Goal: Information Seeking & Learning: Learn about a topic

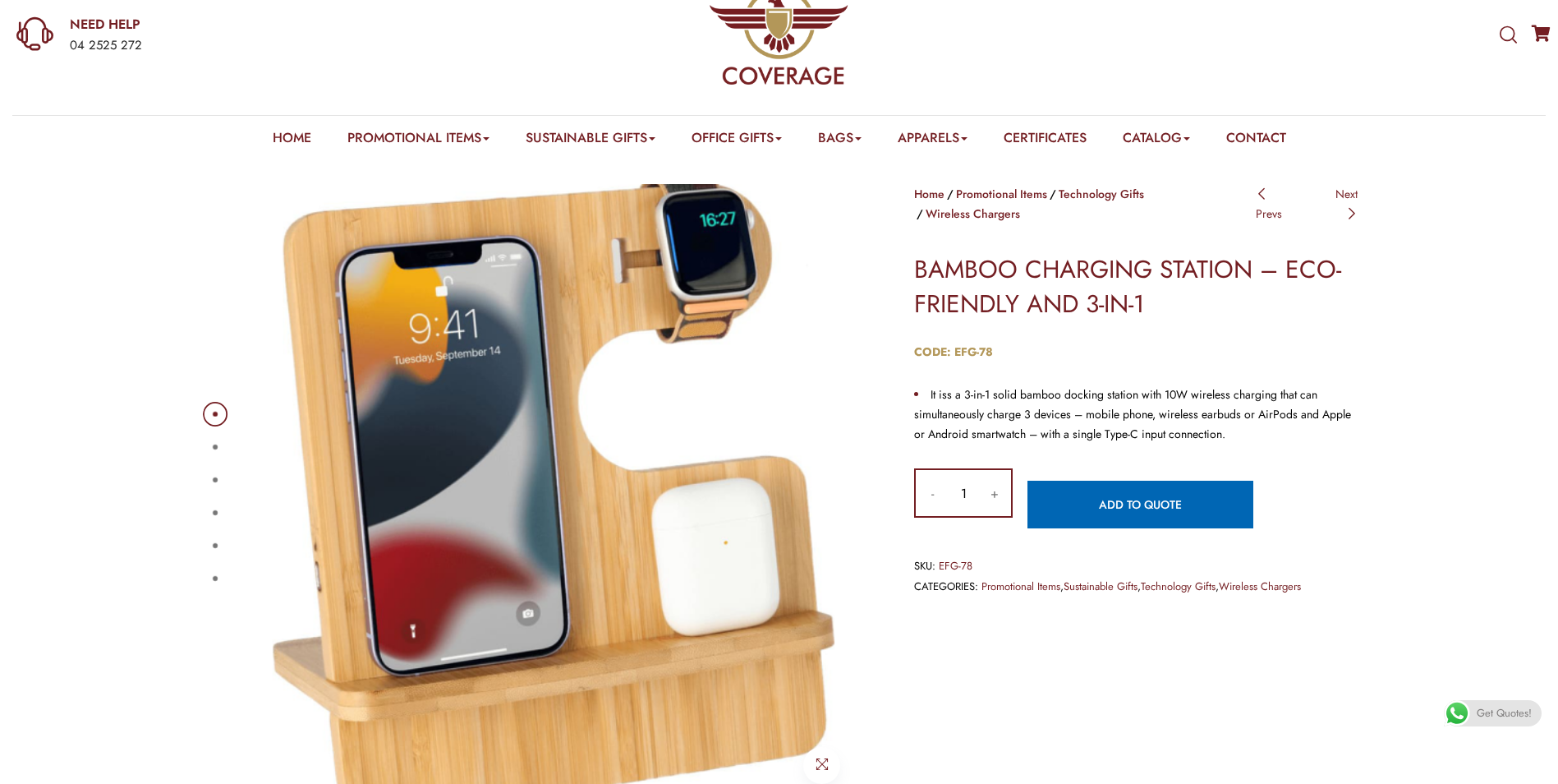
scroll to position [165, 0]
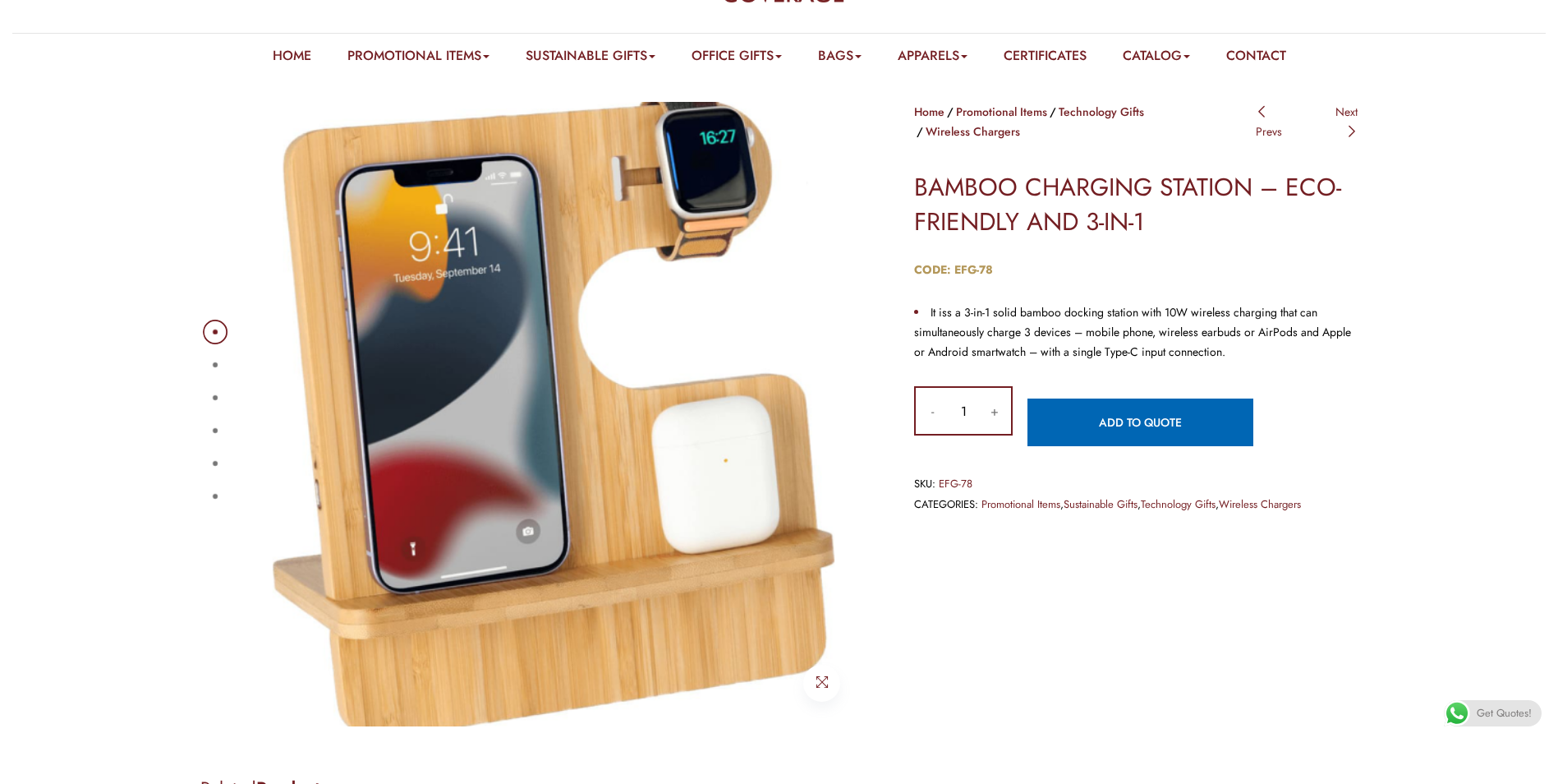
click at [212, 367] on button "2" at bounding box center [214, 364] width 5 height 5
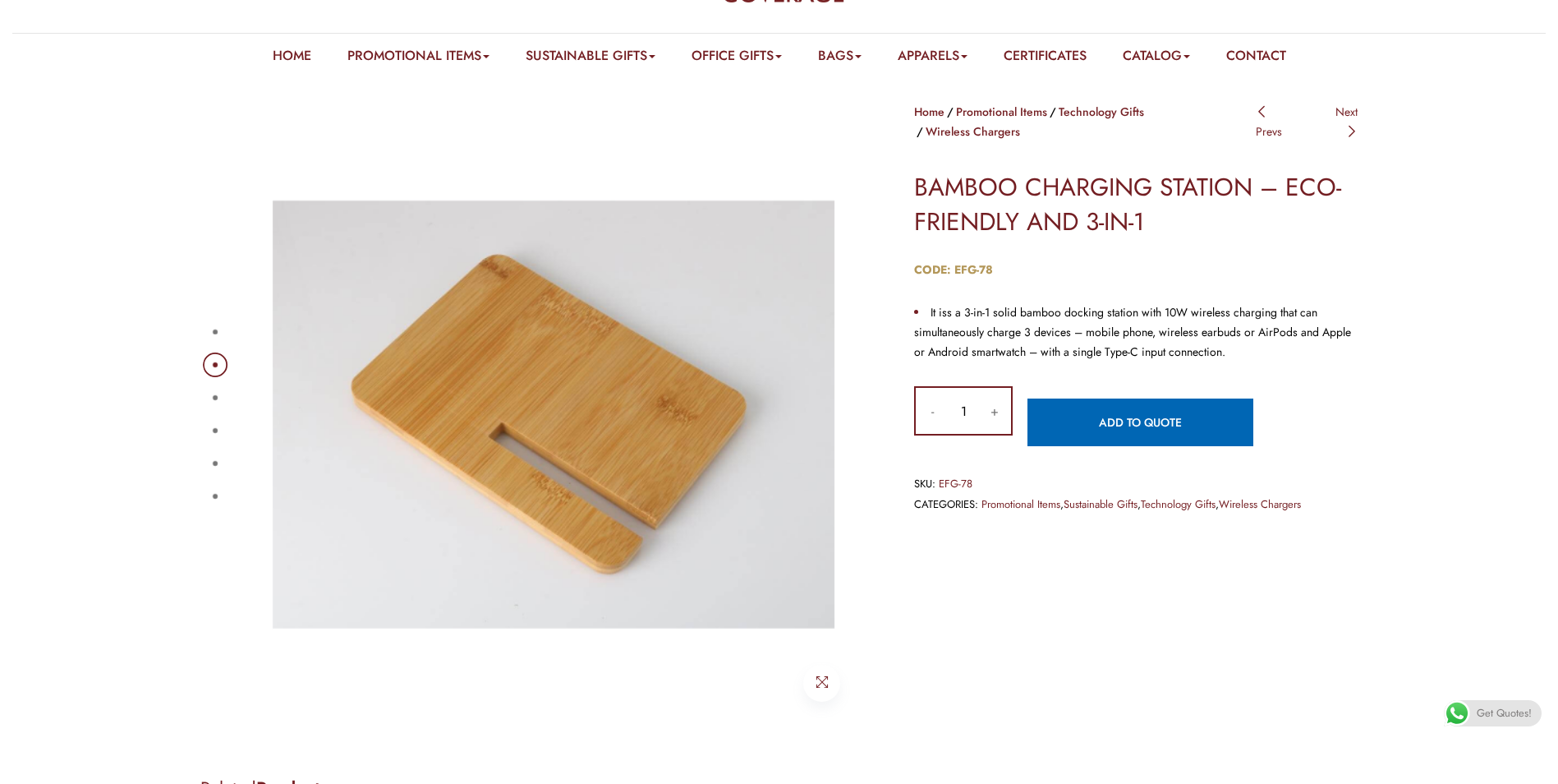
click at [218, 400] on button "3" at bounding box center [214, 397] width 5 height 5
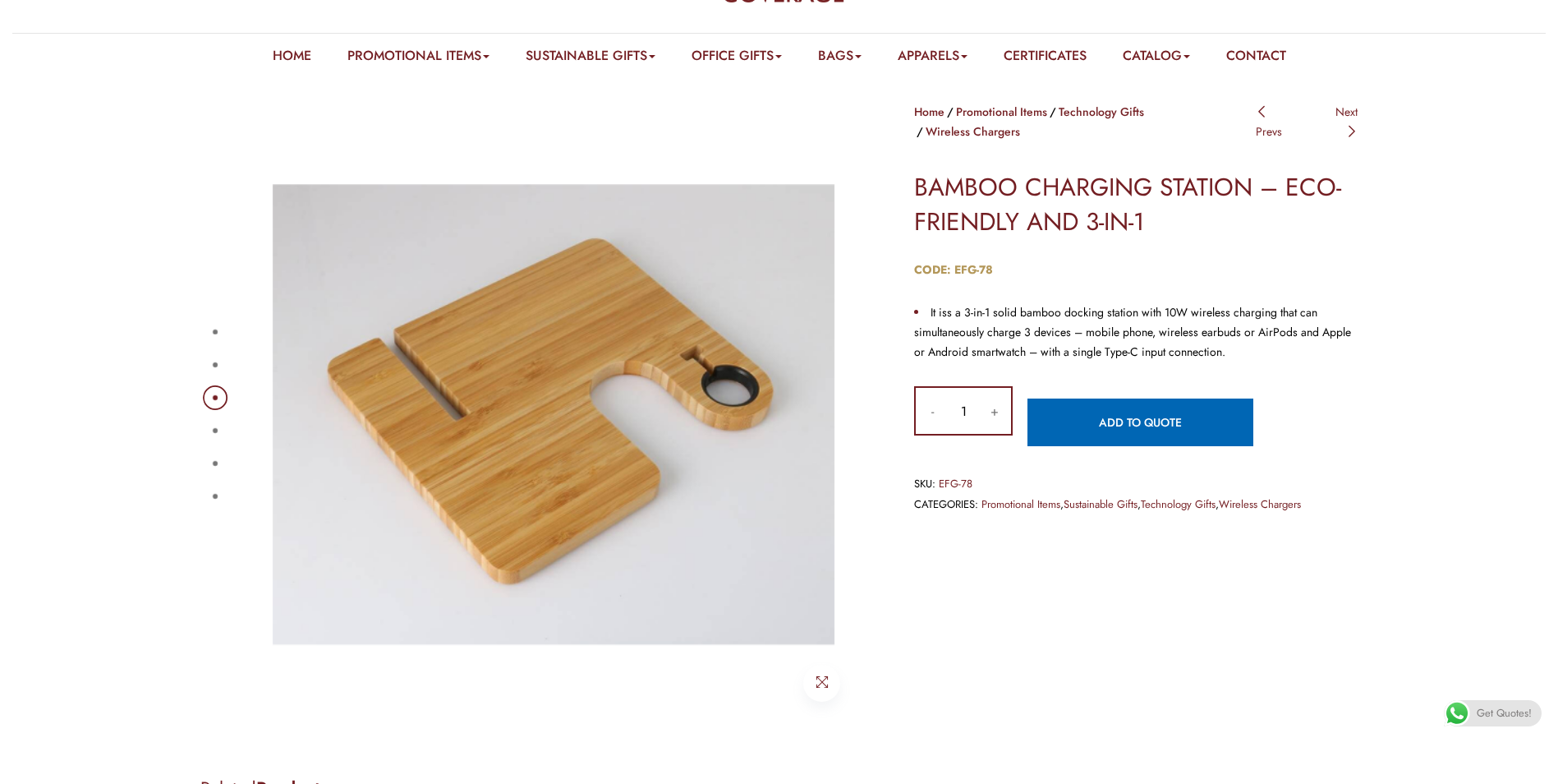
click at [216, 432] on button "4" at bounding box center [214, 430] width 5 height 5
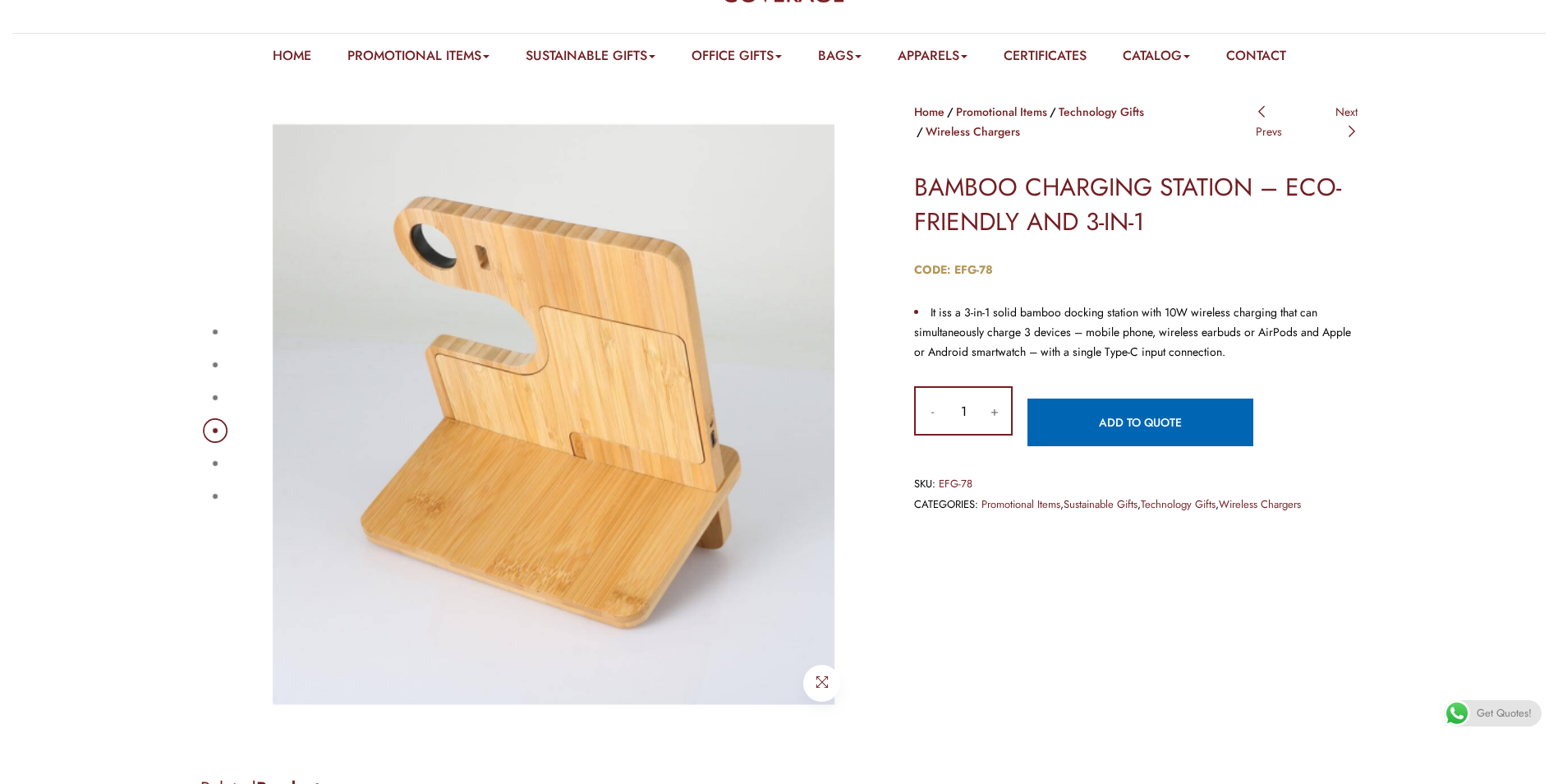
click at [214, 461] on button "5" at bounding box center [214, 463] width 5 height 5
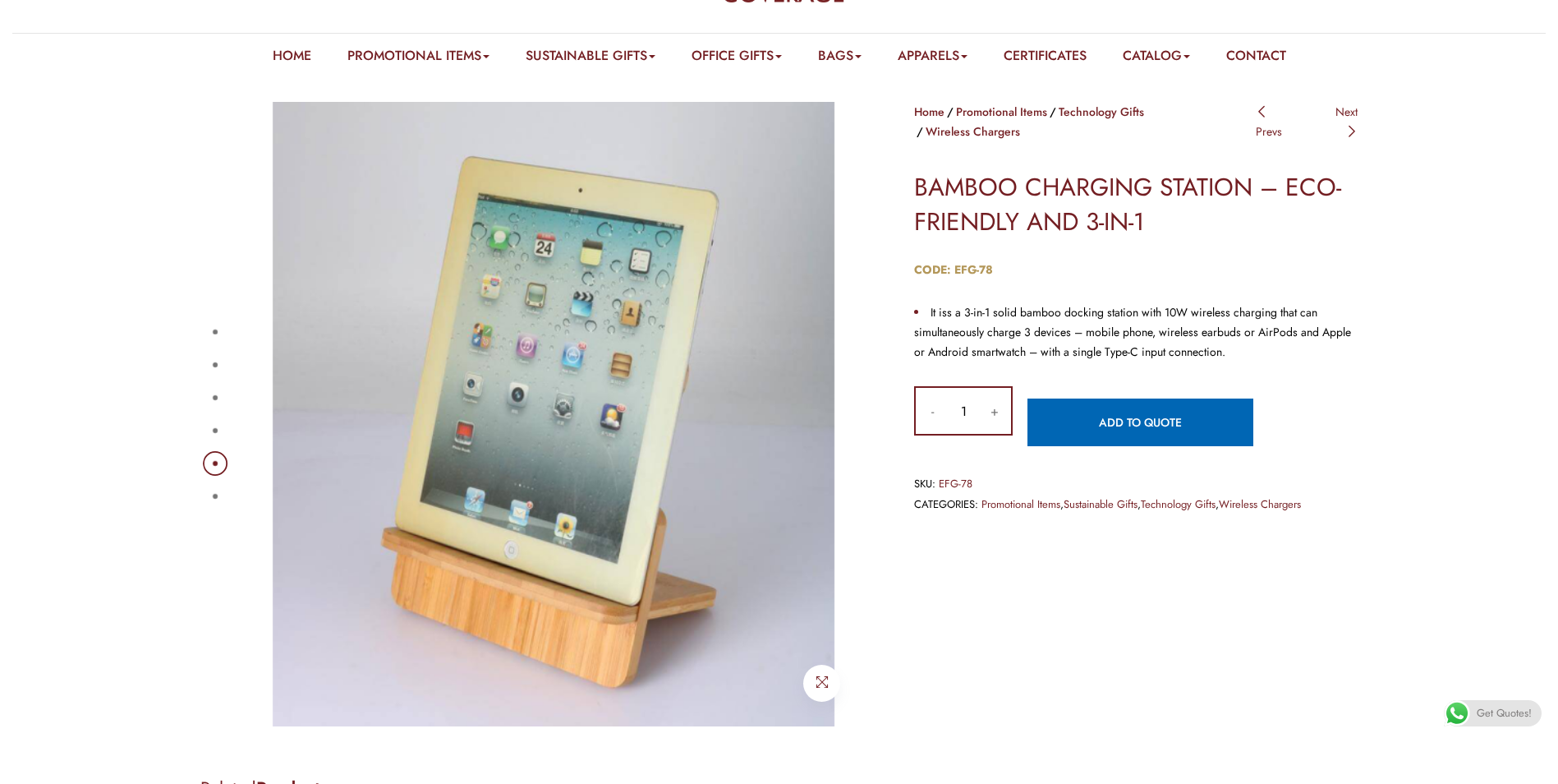
click at [213, 494] on button "6" at bounding box center [214, 495] width 5 height 5
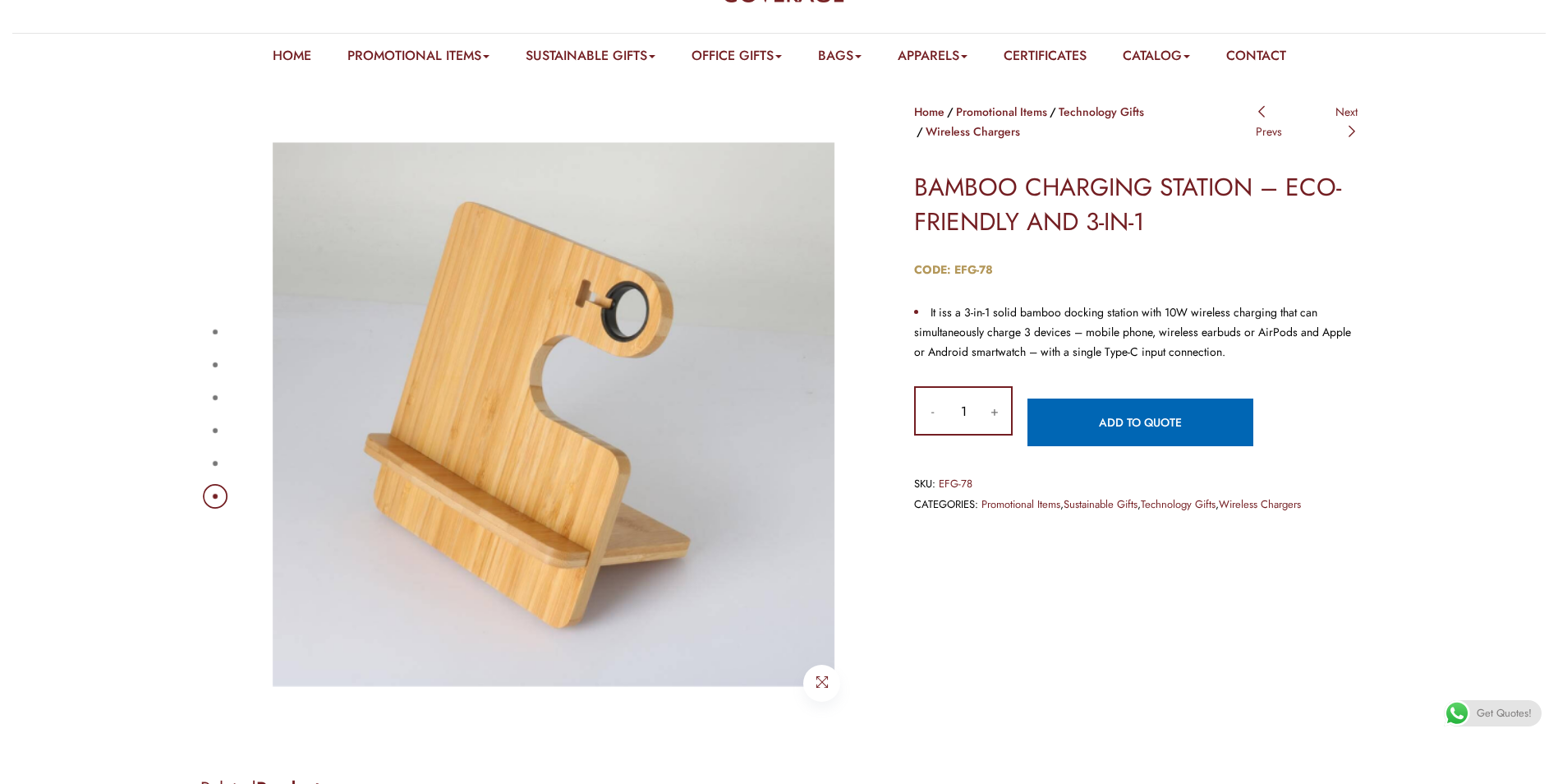
click at [218, 464] on button "5" at bounding box center [214, 463] width 5 height 5
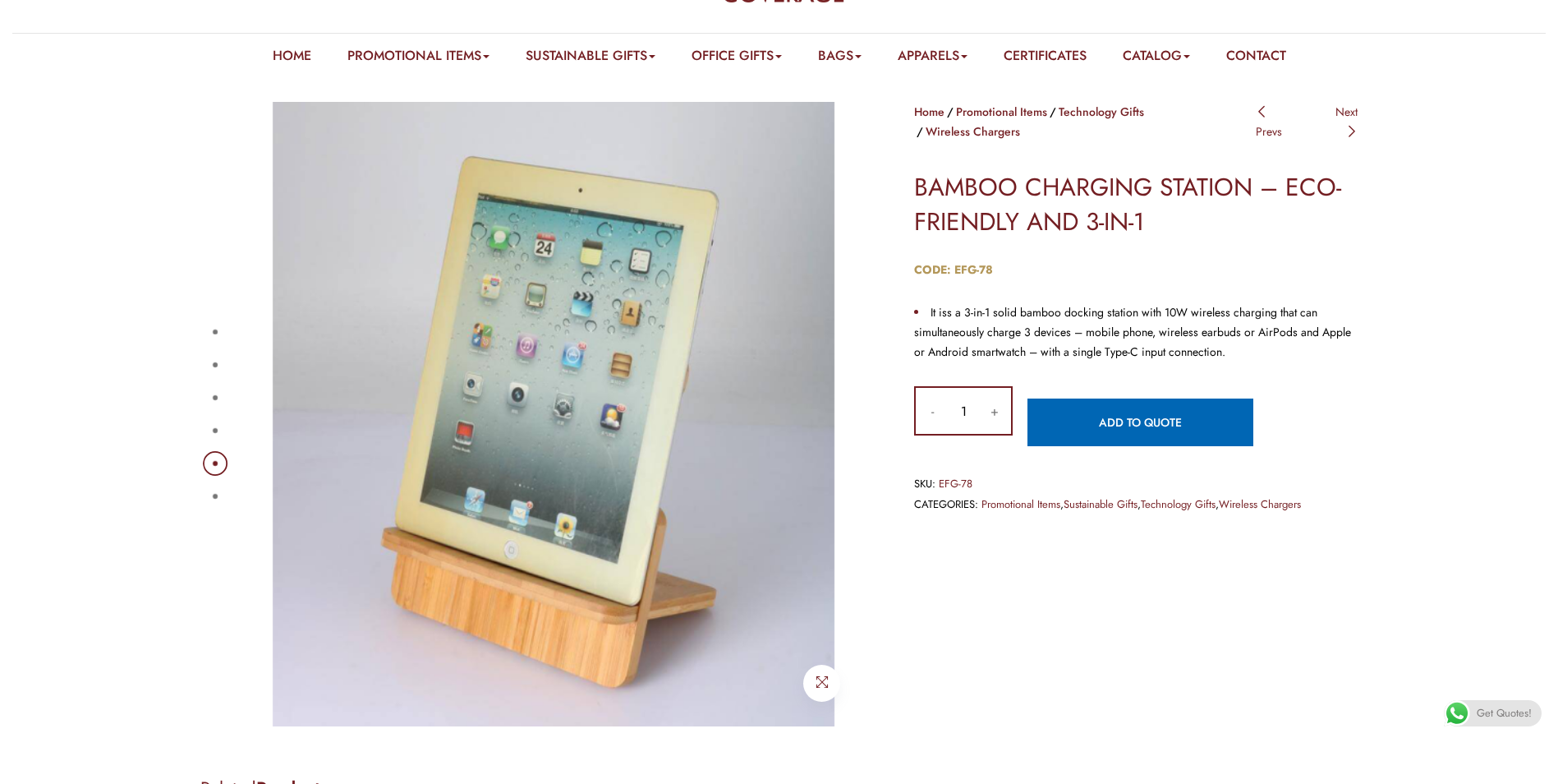
click at [212, 496] on button "6" at bounding box center [214, 495] width 5 height 5
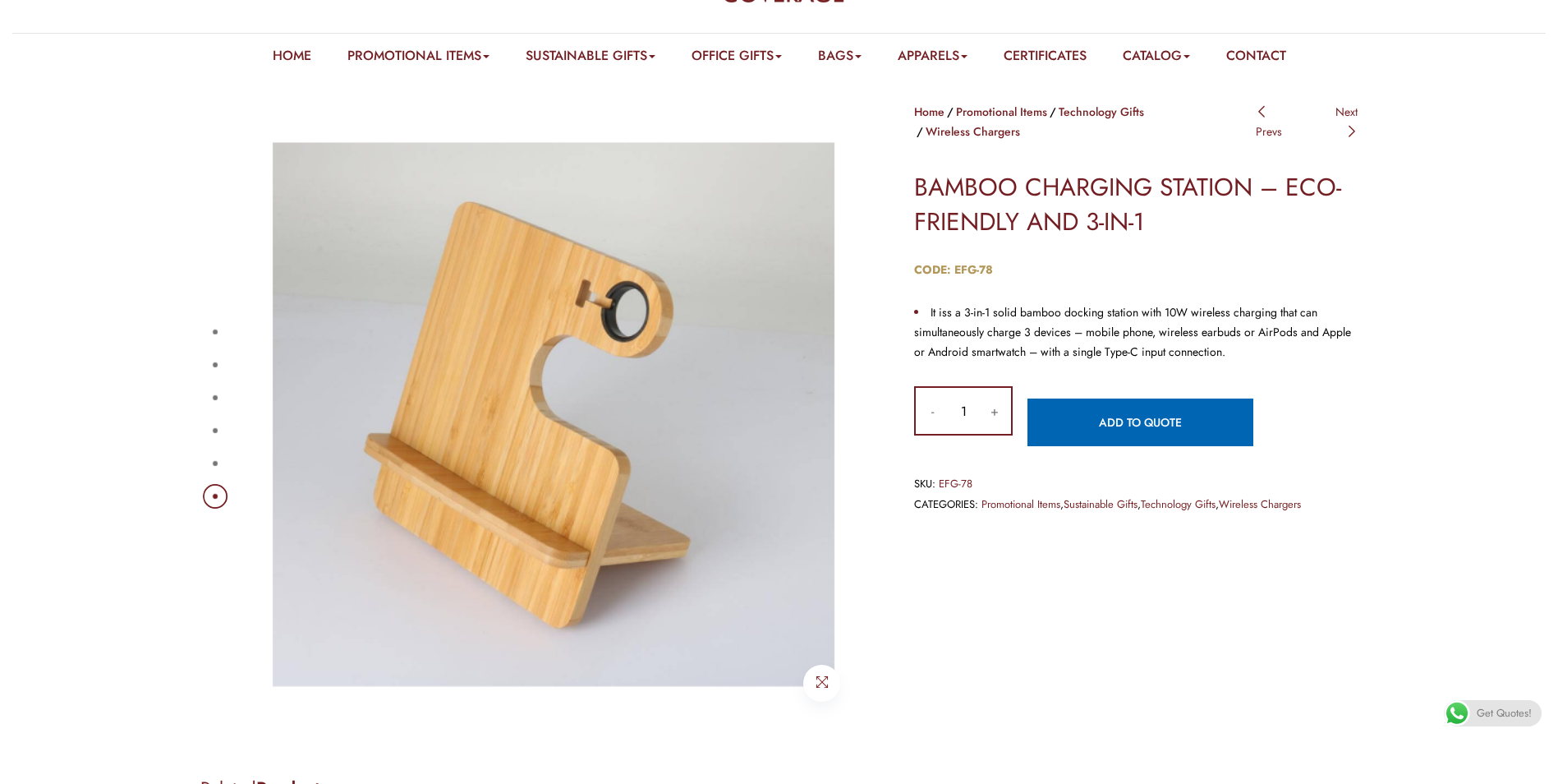
click at [218, 463] on button "5" at bounding box center [214, 463] width 5 height 5
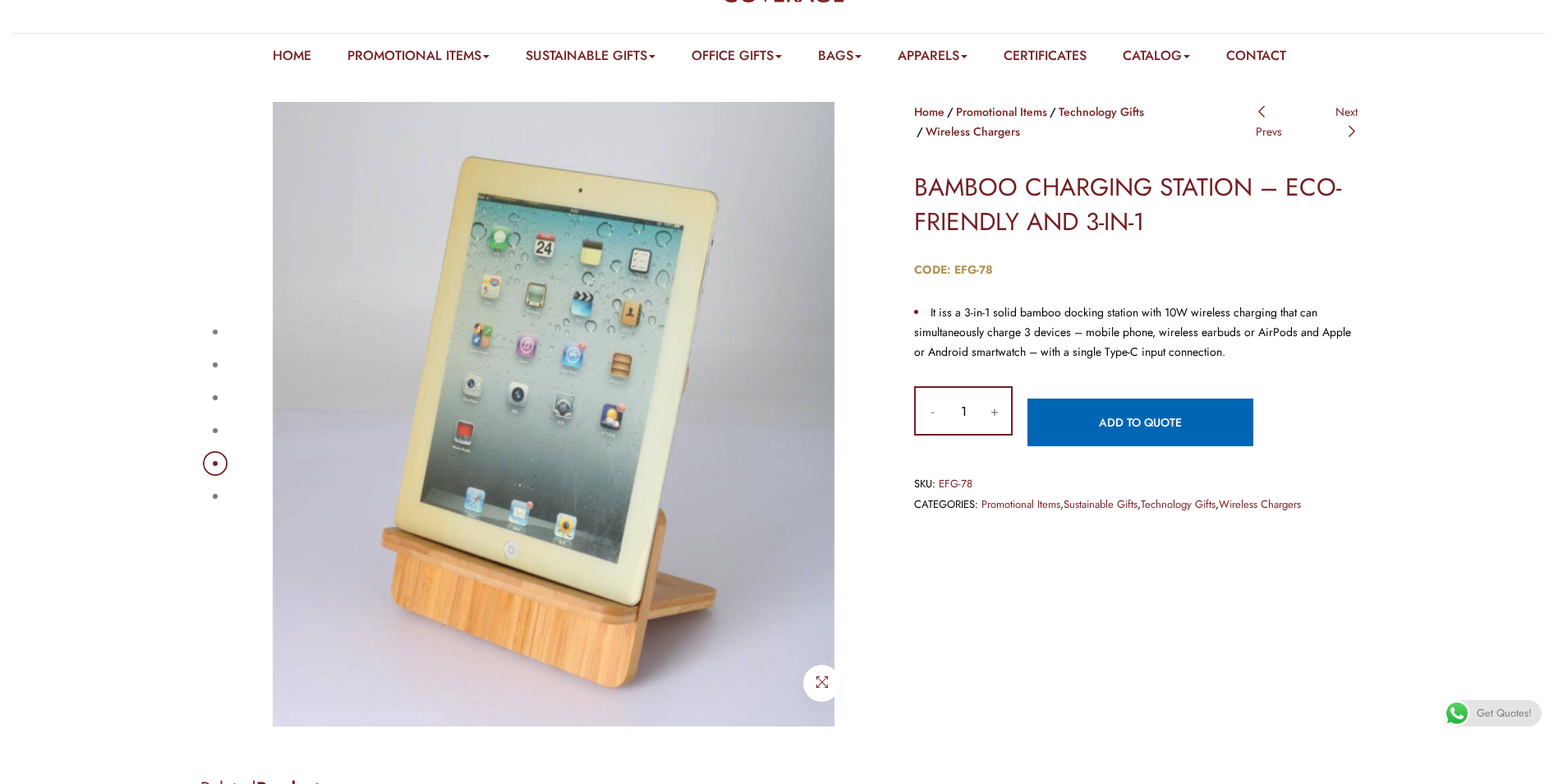
drag, startPoint x: 214, startPoint y: 495, endPoint x: 268, endPoint y: 509, distance: 55.8
click at [218, 494] on button "6" at bounding box center [214, 495] width 5 height 5
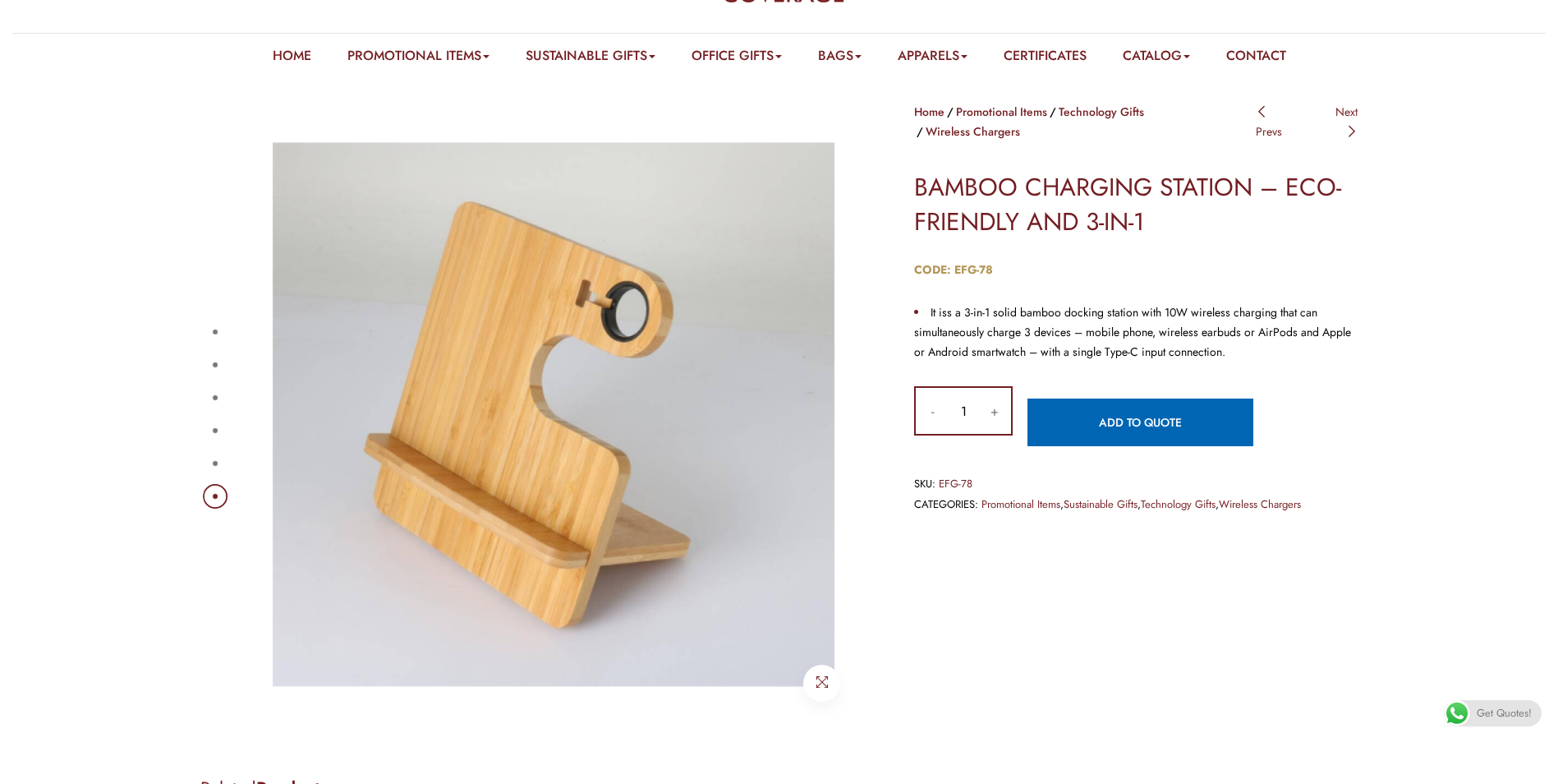
click at [213, 461] on button "5" at bounding box center [214, 463] width 5 height 5
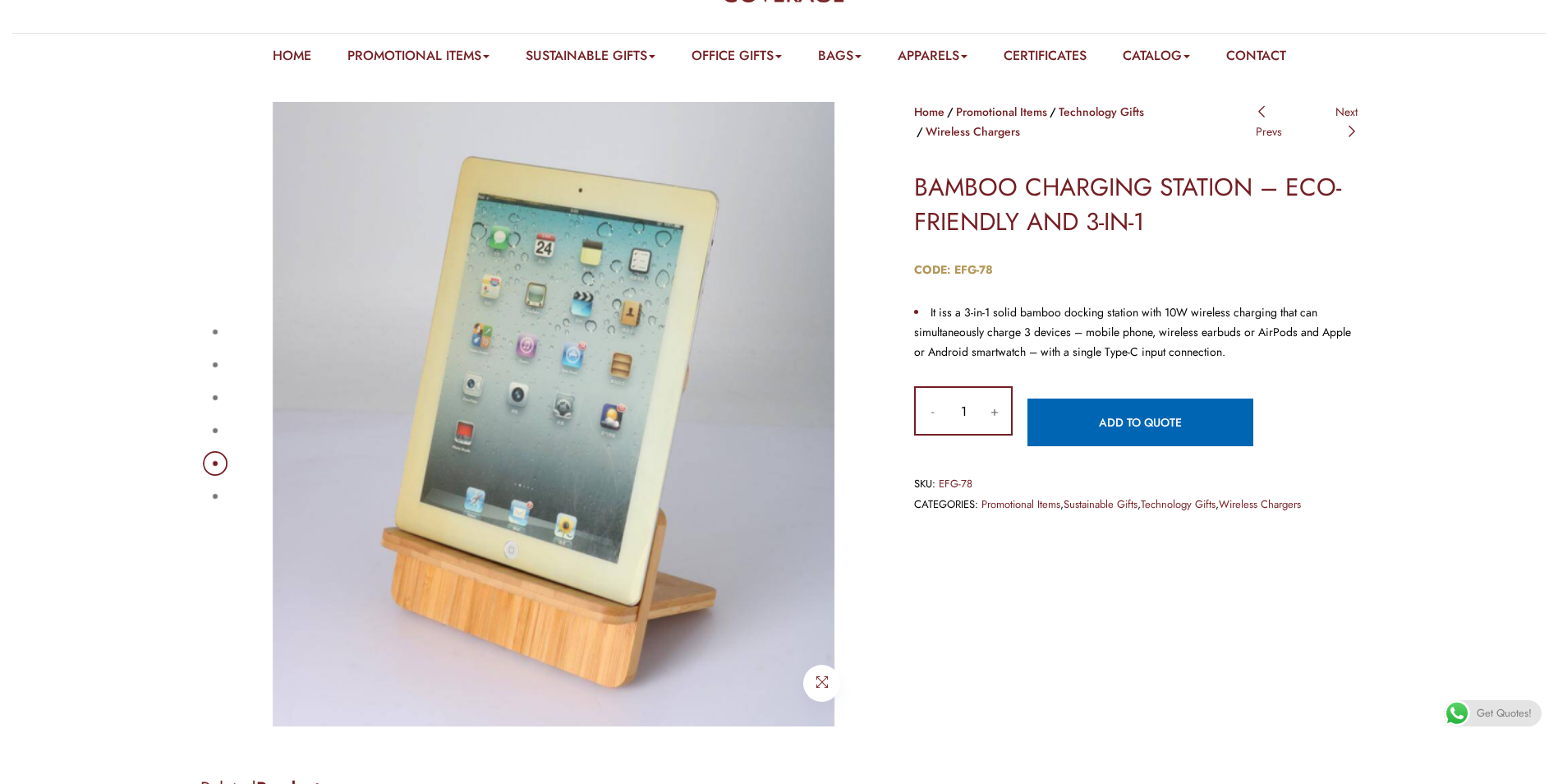
click at [212, 494] on button "6" at bounding box center [214, 495] width 5 height 5
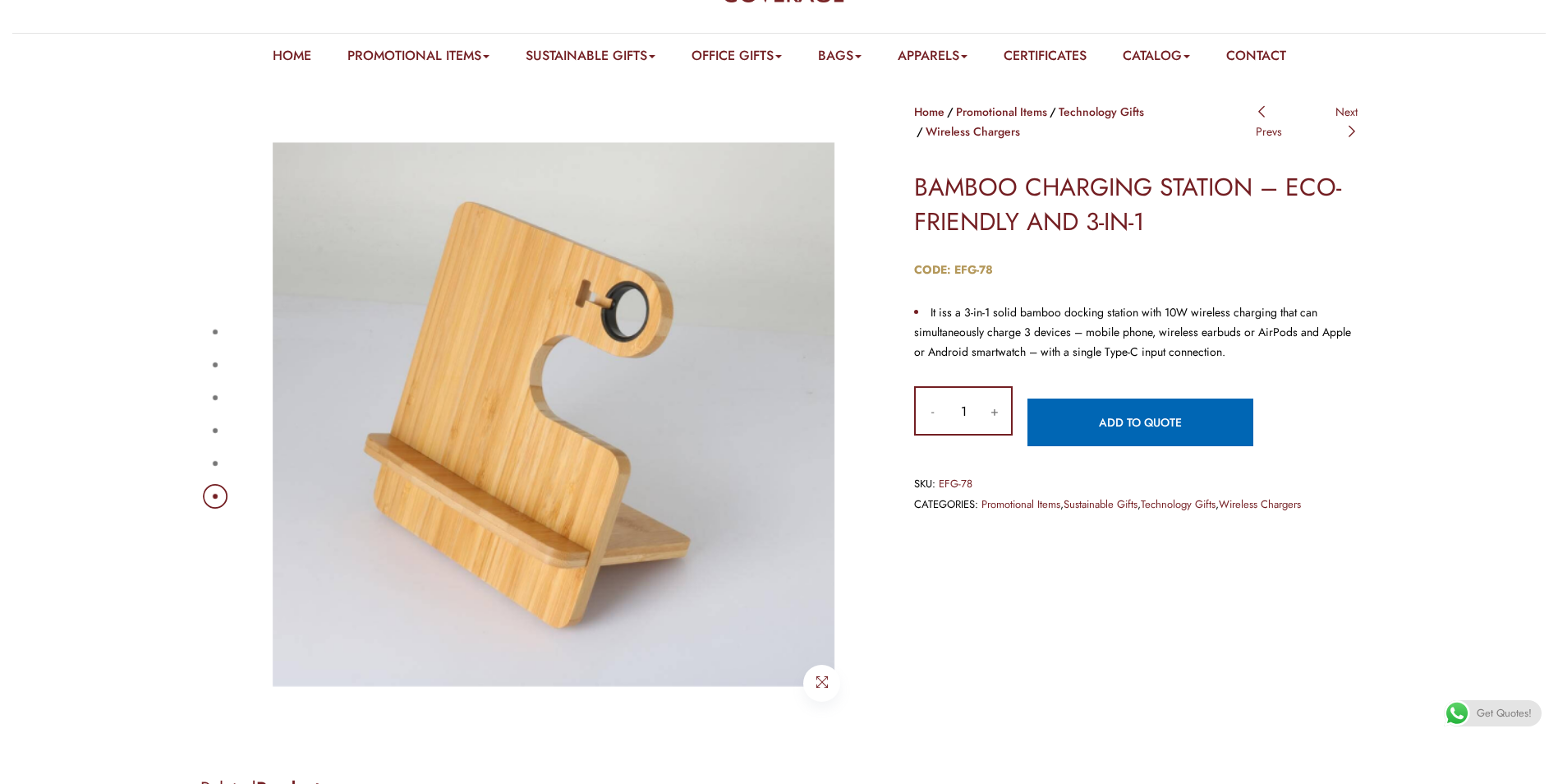
drag, startPoint x: 52, startPoint y: 348, endPoint x: 84, endPoint y: 335, distance: 34.5
click at [77, 339] on div "1 2 3 4 5 6 Home Promotional Items Technology Gifts Wireless Chargers Post navi…" at bounding box center [779, 401] width 1558 height 649
click at [217, 428] on button "4" at bounding box center [214, 430] width 5 height 5
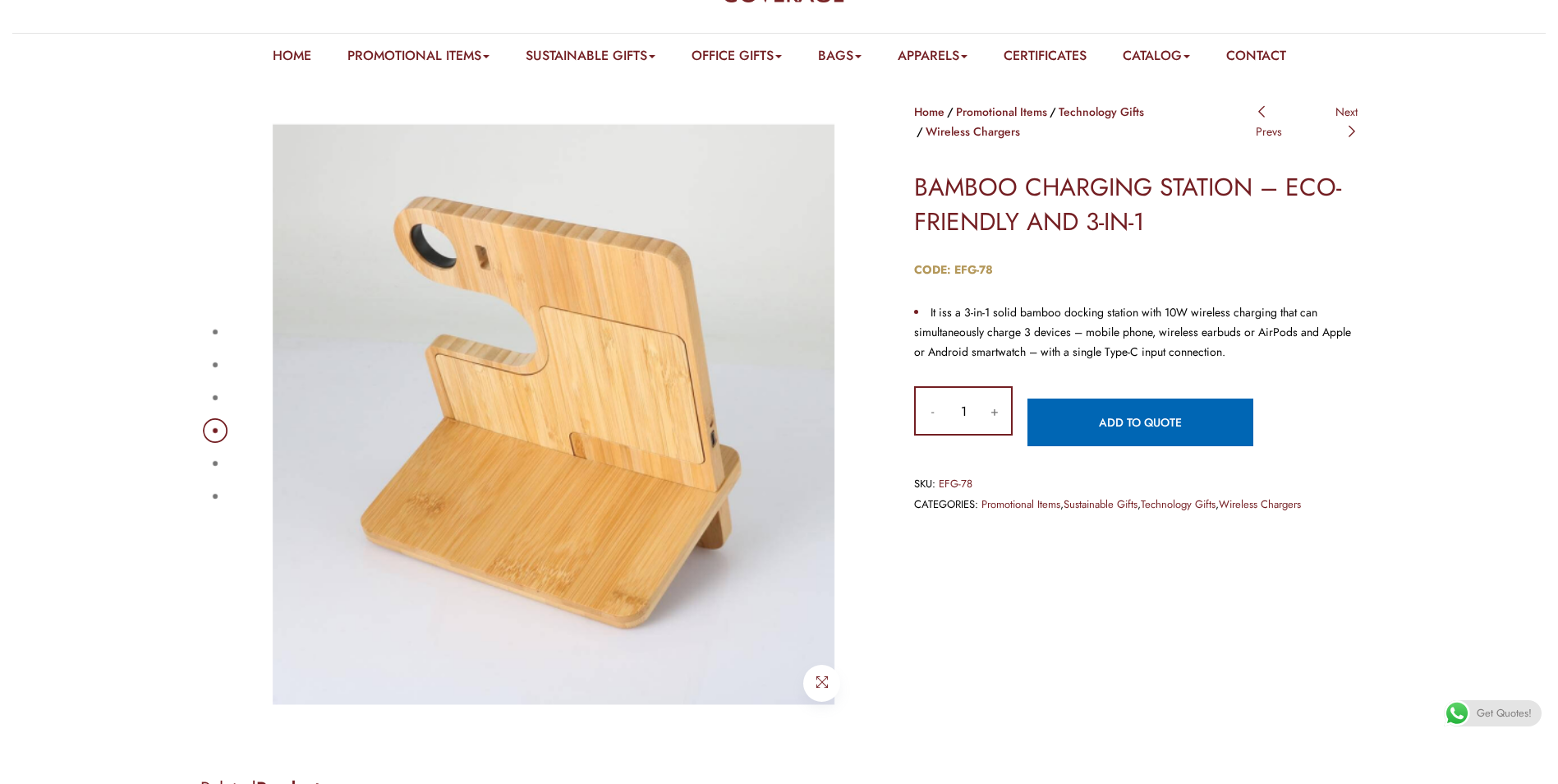
click at [213, 362] on button "2" at bounding box center [214, 364] width 5 height 5
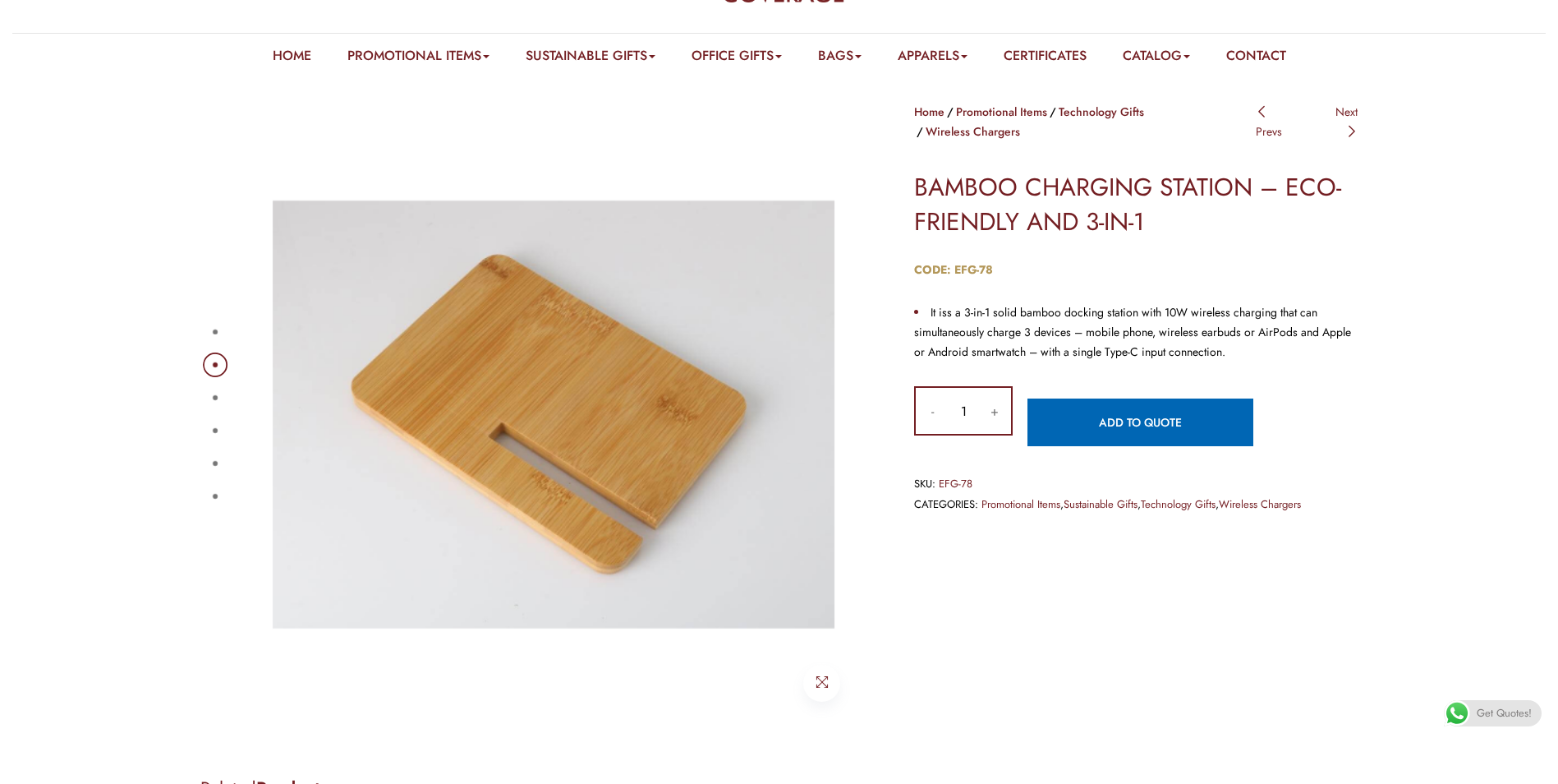
click at [215, 335] on button "1" at bounding box center [214, 331] width 5 height 5
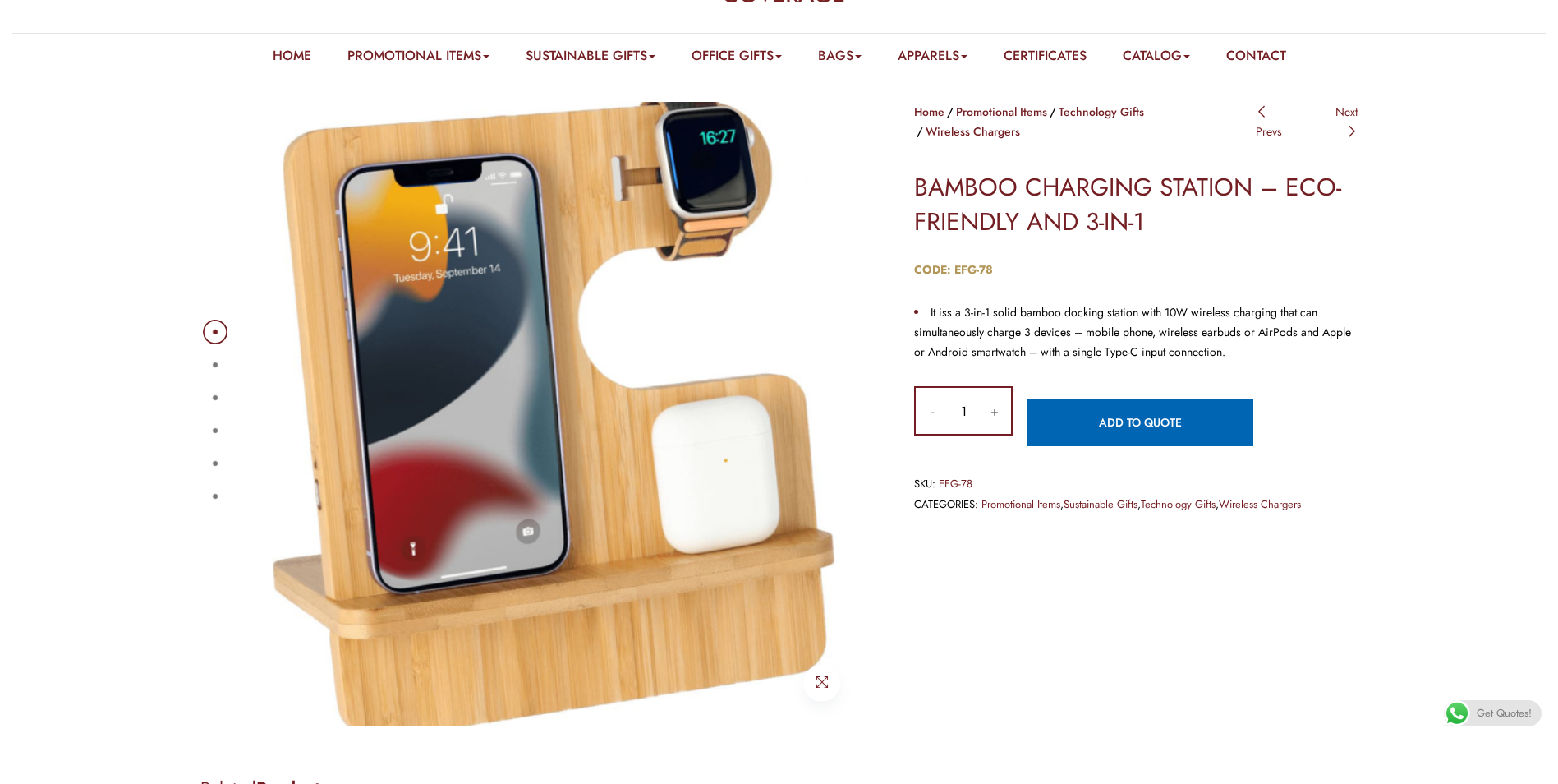
drag, startPoint x: 238, startPoint y: 477, endPoint x: 216, endPoint y: 397, distance: 83.0
click at [222, 398] on div "1 2 3 4 5 6" at bounding box center [533, 414] width 666 height 624
click at [213, 365] on button "2" at bounding box center [214, 364] width 5 height 5
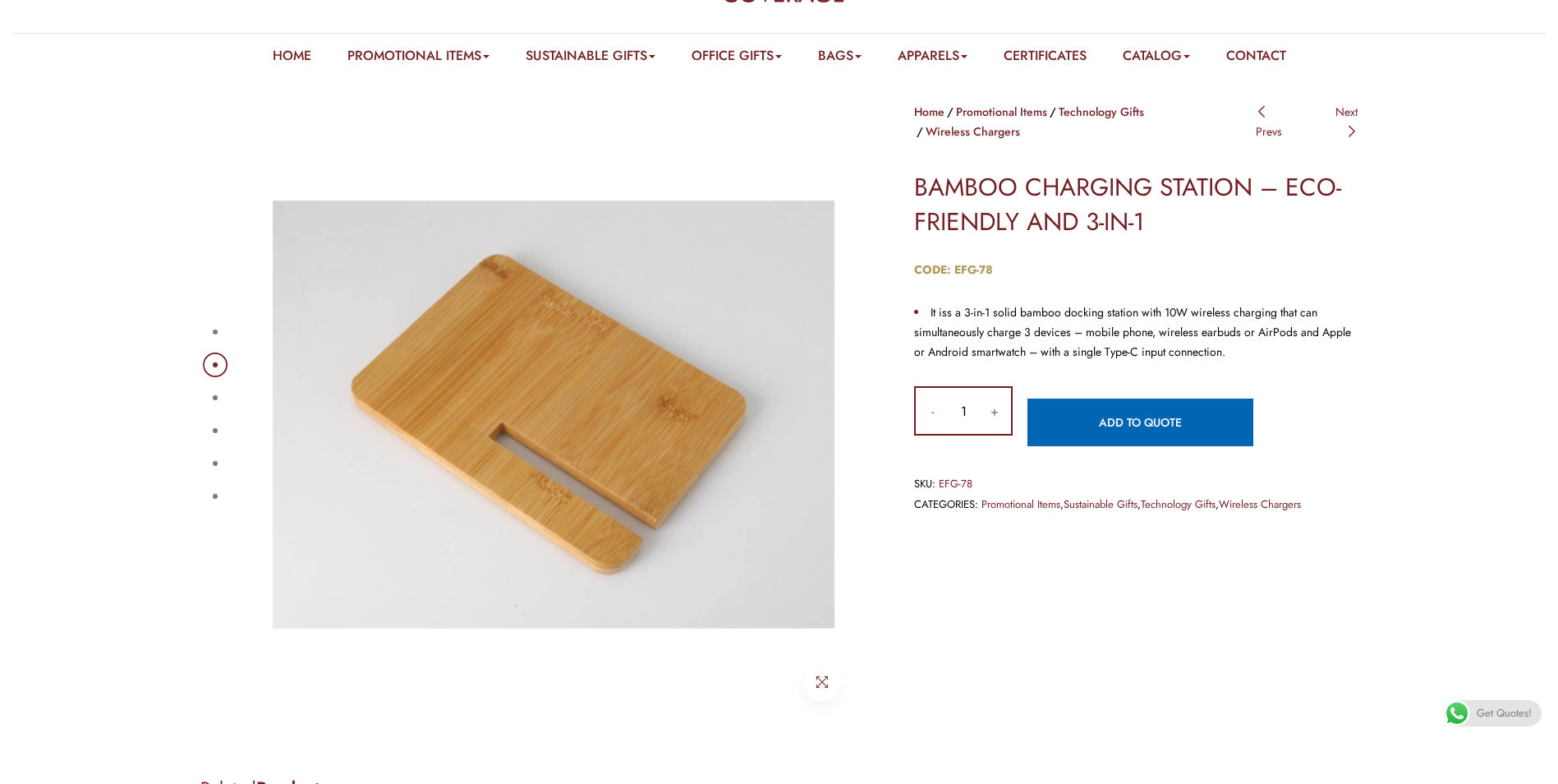
click at [212, 400] on button "3" at bounding box center [214, 397] width 5 height 5
drag, startPoint x: 212, startPoint y: 396, endPoint x: 214, endPoint y: 407, distance: 11.2
click at [214, 400] on button "3" at bounding box center [214, 397] width 5 height 5
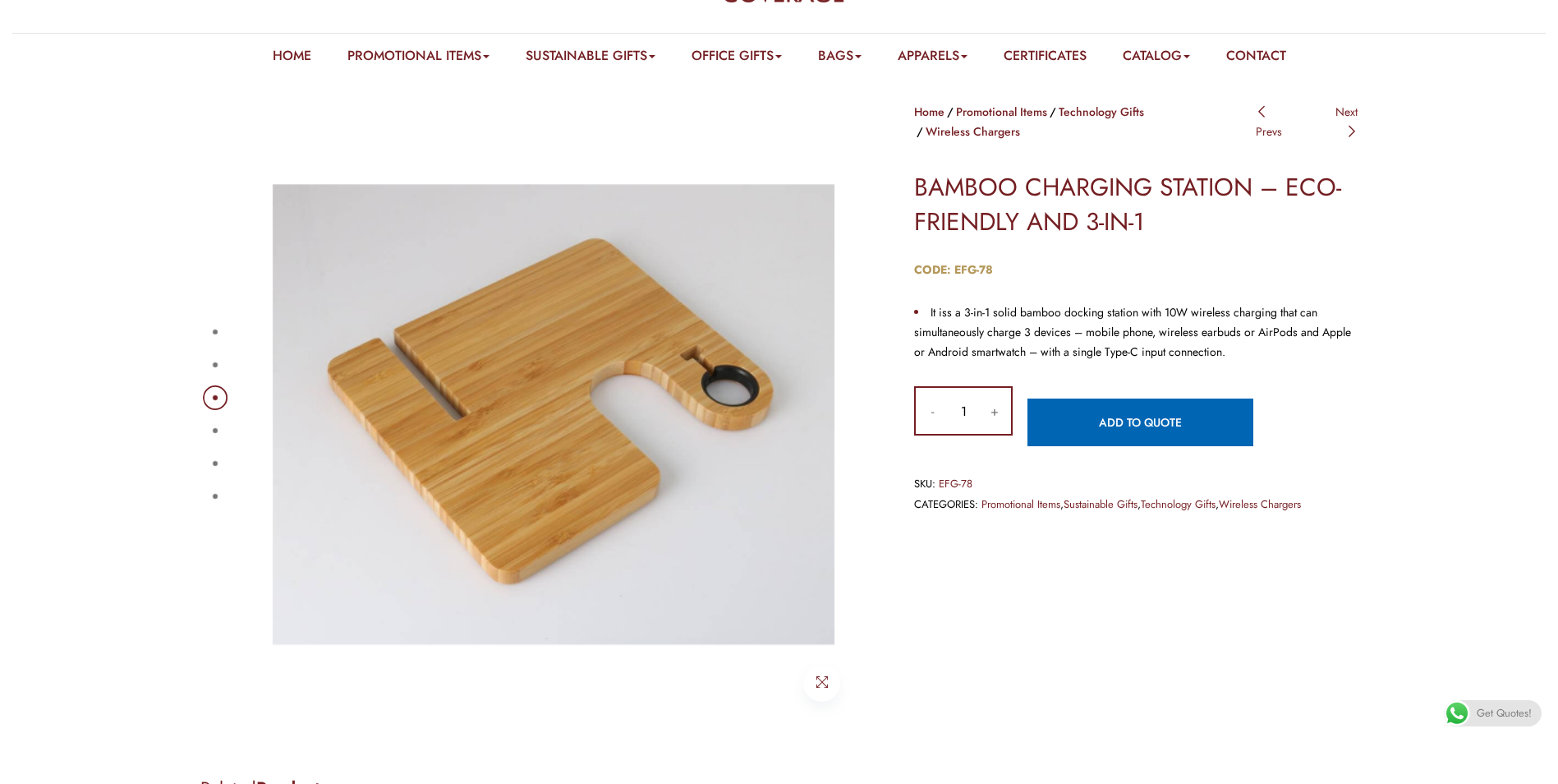
click at [216, 432] on button "4" at bounding box center [214, 430] width 5 height 5
click at [212, 476] on ul "1 2 3 4 5 6" at bounding box center [213, 415] width 11 height 197
click at [212, 461] on button "5" at bounding box center [214, 463] width 5 height 5
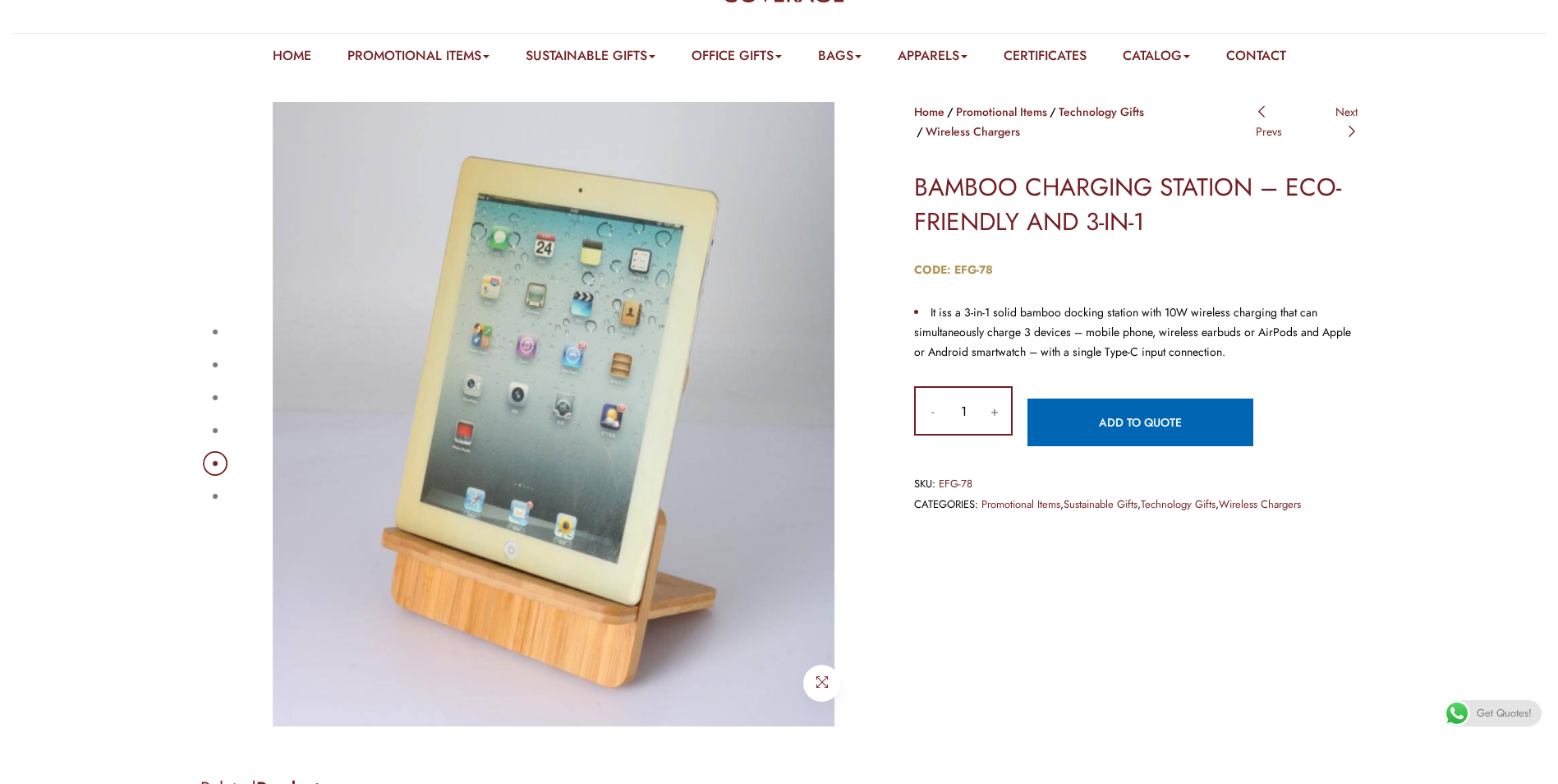
click at [218, 432] on button "4" at bounding box center [214, 430] width 5 height 5
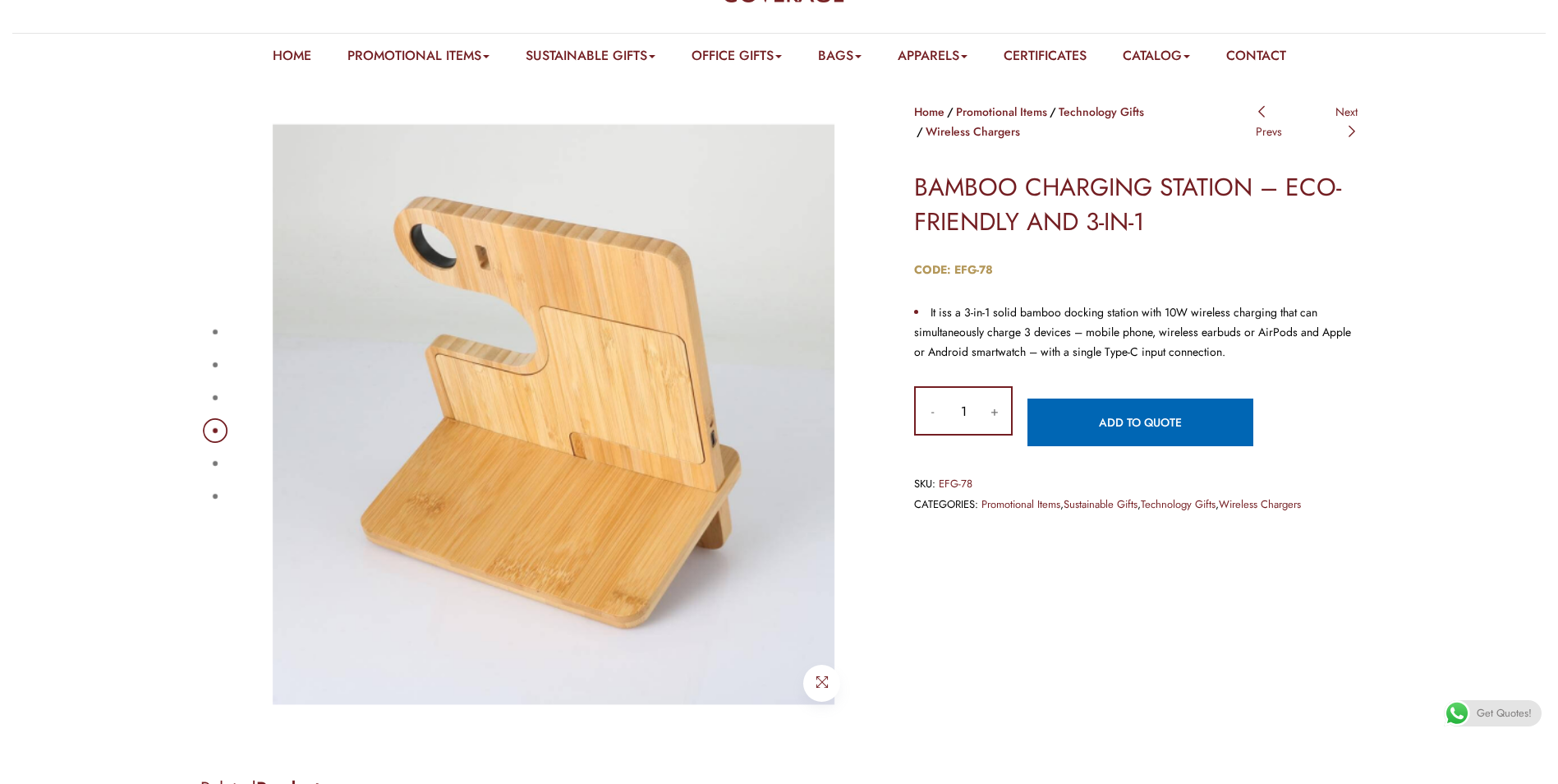
click at [218, 432] on button "4" at bounding box center [214, 430] width 5 height 5
click at [218, 498] on button "6" at bounding box center [214, 495] width 5 height 5
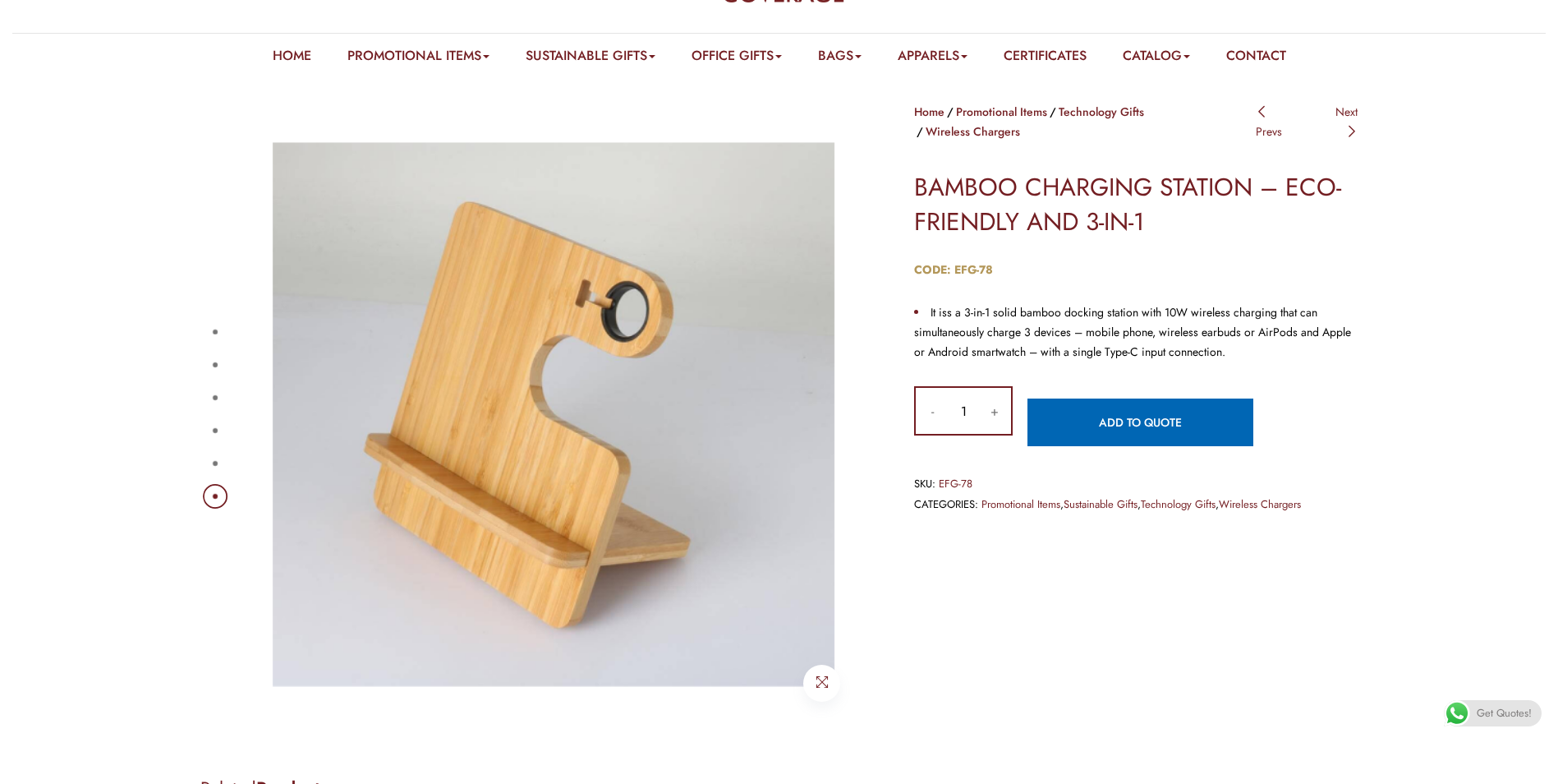
drag, startPoint x: 225, startPoint y: 495, endPoint x: 221, endPoint y: 479, distance: 16.5
click at [218, 498] on button "6" at bounding box center [214, 495] width 5 height 5
drag, startPoint x: 220, startPoint y: 472, endPoint x: 212, endPoint y: 458, distance: 16.1
click at [218, 461] on button "5" at bounding box center [214, 463] width 5 height 5
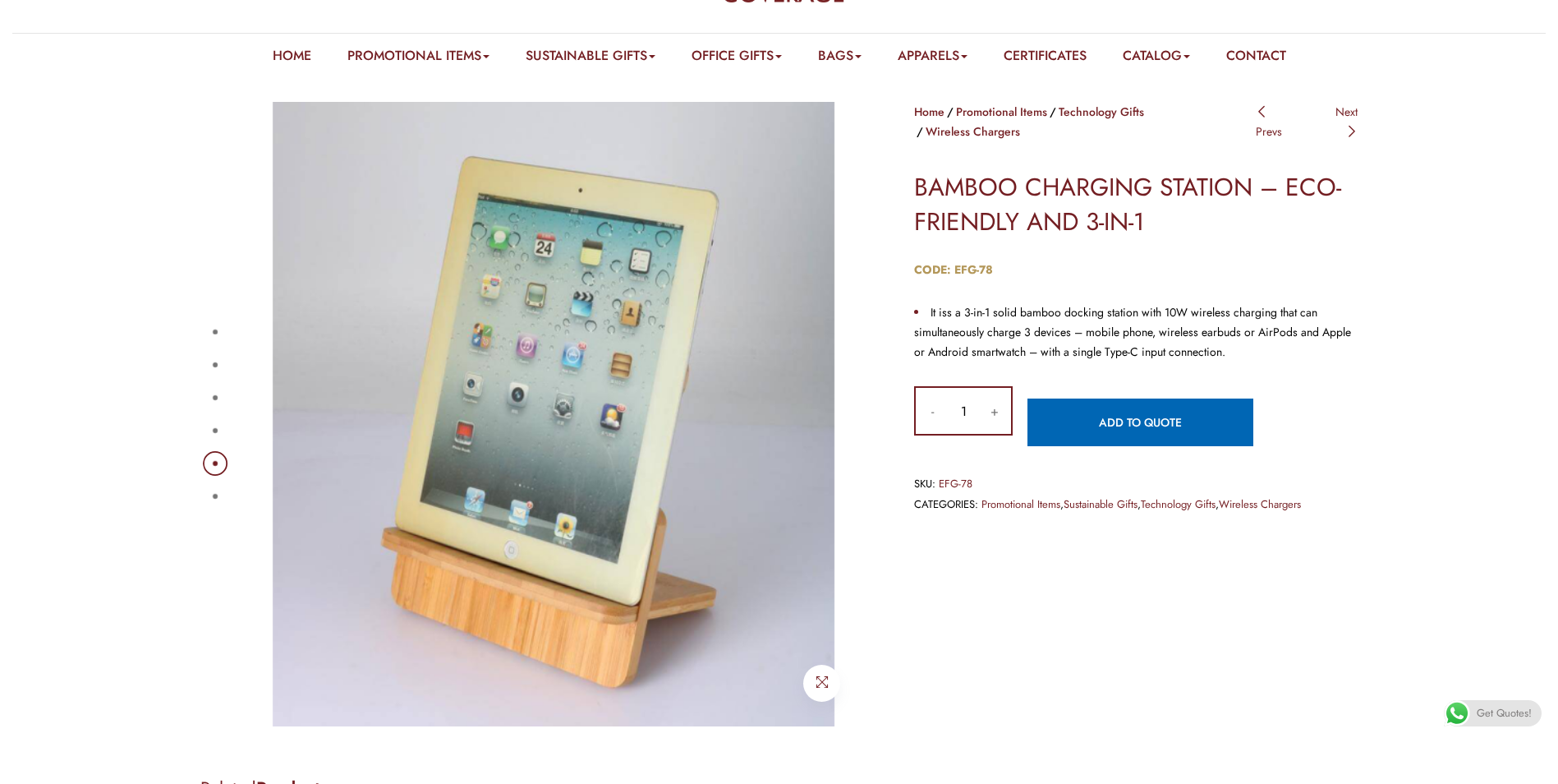
drag, startPoint x: 212, startPoint y: 458, endPoint x: 222, endPoint y: 426, distance: 33.5
click at [219, 422] on ul "1 2 3 4 5 6" at bounding box center [213, 415] width 11 height 197
drag, startPoint x: 222, startPoint y: 426, endPoint x: 231, endPoint y: 399, distance: 28.5
click at [231, 401] on div "1 2 3 4 5 6" at bounding box center [533, 414] width 666 height 624
drag, startPoint x: 231, startPoint y: 399, endPoint x: 222, endPoint y: 386, distance: 15.8
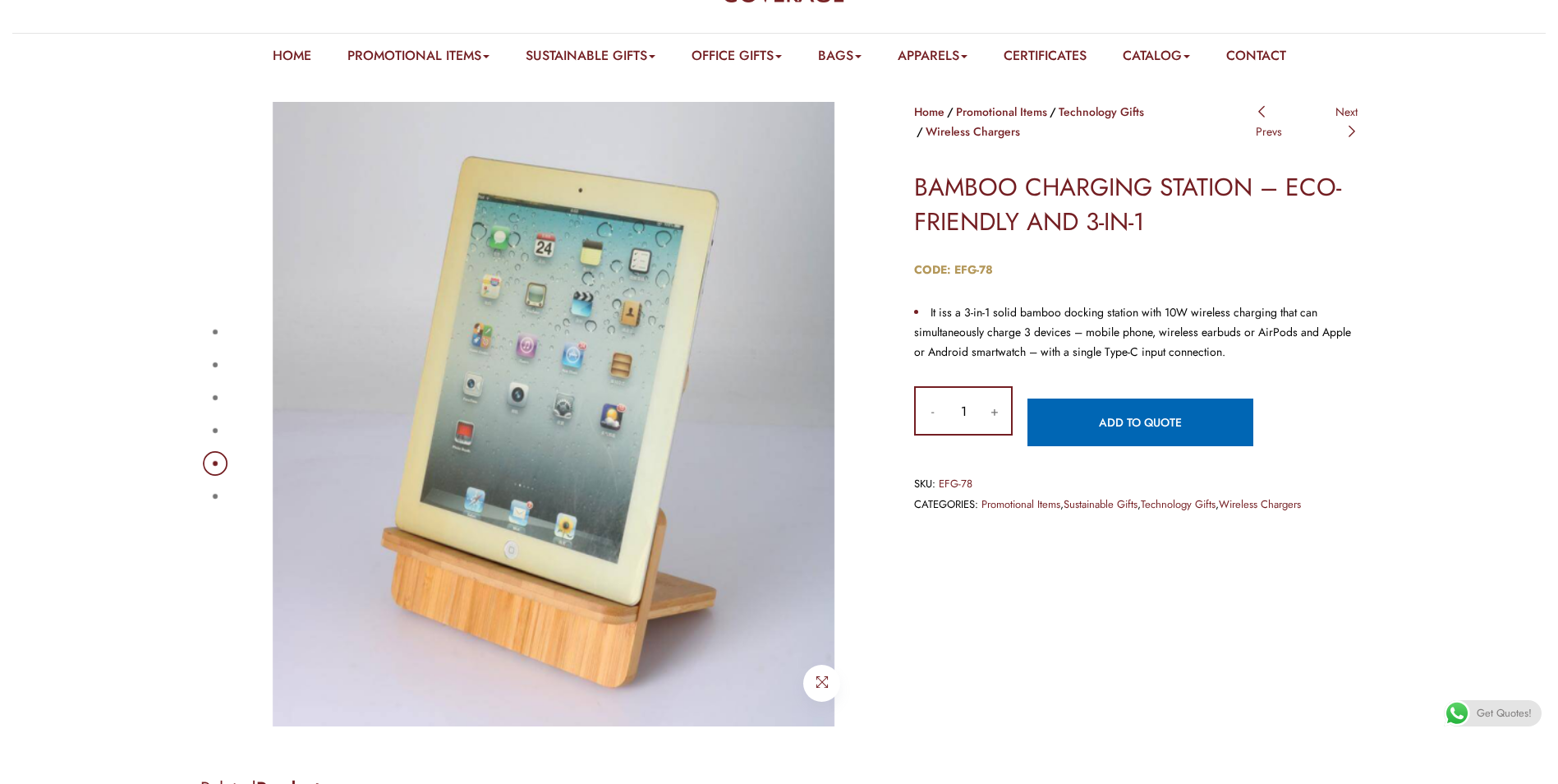
click at [222, 394] on div "1 2 3 4 5 6" at bounding box center [533, 414] width 666 height 624
click at [216, 366] on button "2" at bounding box center [214, 364] width 5 height 5
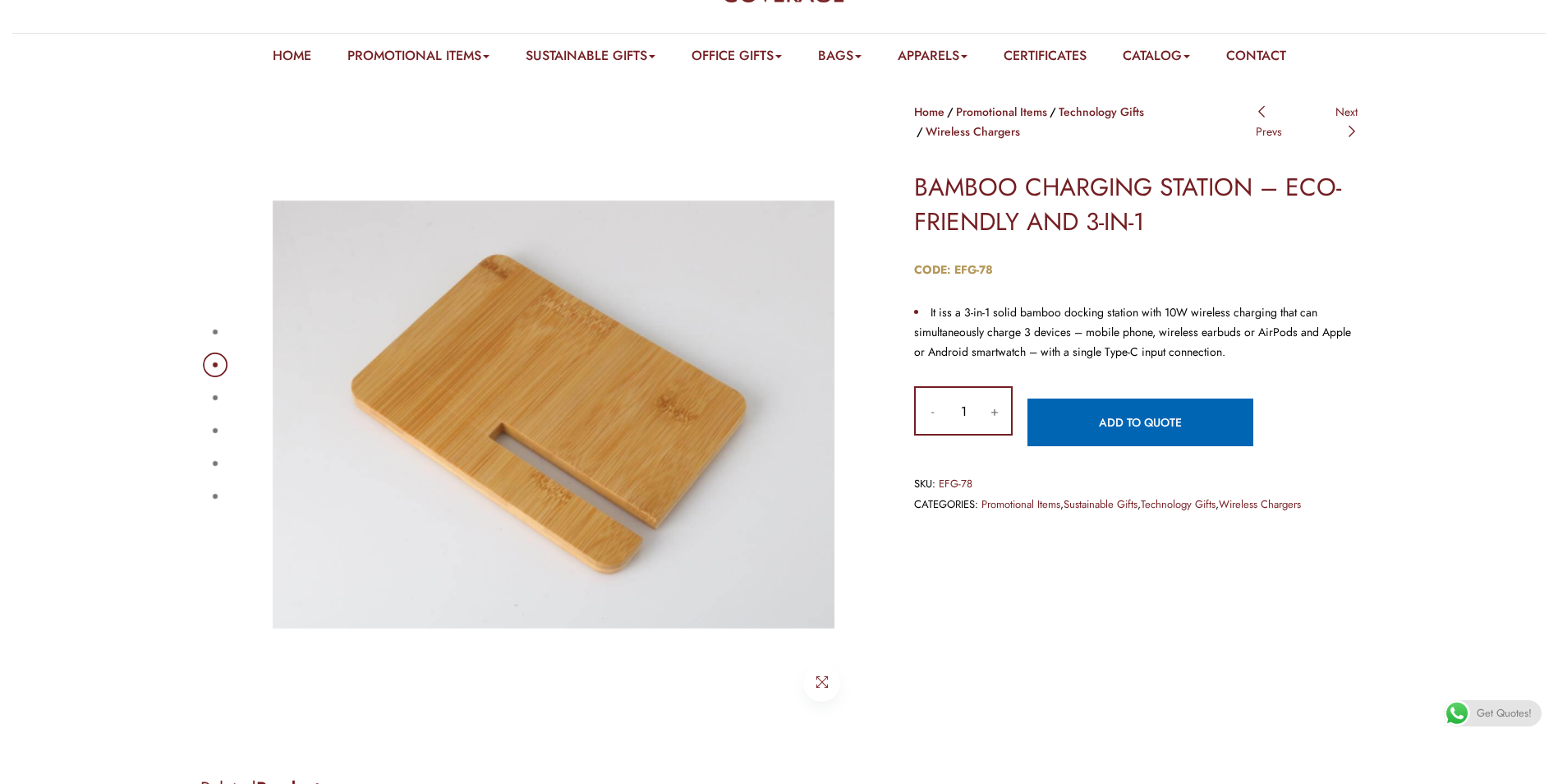
drag, startPoint x: 219, startPoint y: 349, endPoint x: 209, endPoint y: 356, distance: 12.2
click at [219, 348] on div "1 2 3 4 5 6" at bounding box center [533, 414] width 666 height 624
drag, startPoint x: 209, startPoint y: 356, endPoint x: 211, endPoint y: 398, distance: 42.0
click at [209, 375] on ul "1 2 3 4 5 6" at bounding box center [213, 415] width 11 height 197
click at [212, 402] on ul "1 2 3 4 5 6" at bounding box center [213, 415] width 11 height 197
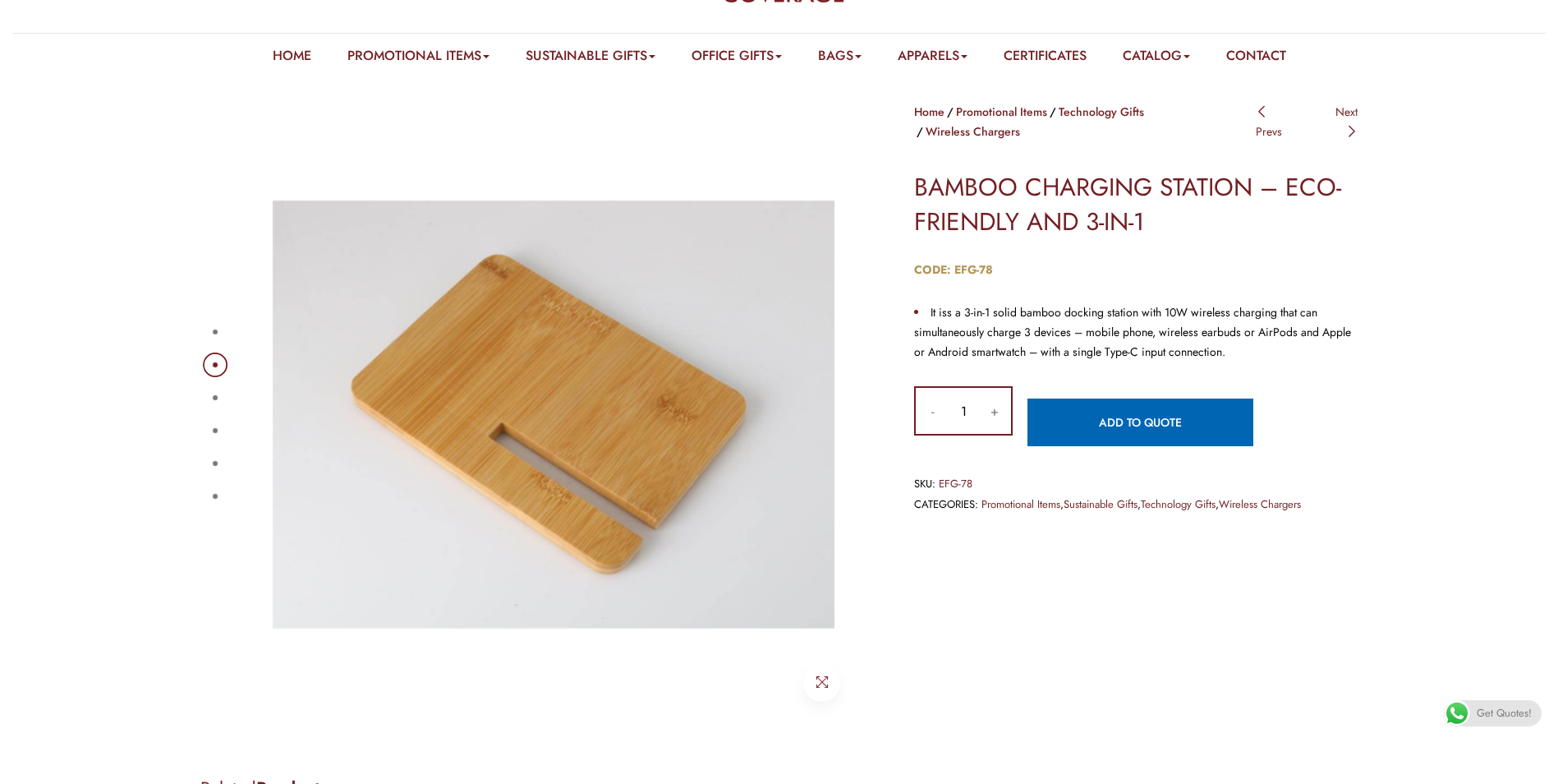
drag, startPoint x: 210, startPoint y: 415, endPoint x: 202, endPoint y: 451, distance: 36.9
click at [212, 426] on ul "1 2 3 4 5 6" at bounding box center [213, 415] width 11 height 197
click at [202, 456] on div "1 2 3 4 5 6" at bounding box center [533, 414] width 666 height 624
drag, startPoint x: 202, startPoint y: 448, endPoint x: 216, endPoint y: 393, distance: 56.8
click at [216, 439] on div "1 2 3 4 5 6" at bounding box center [533, 414] width 666 height 624
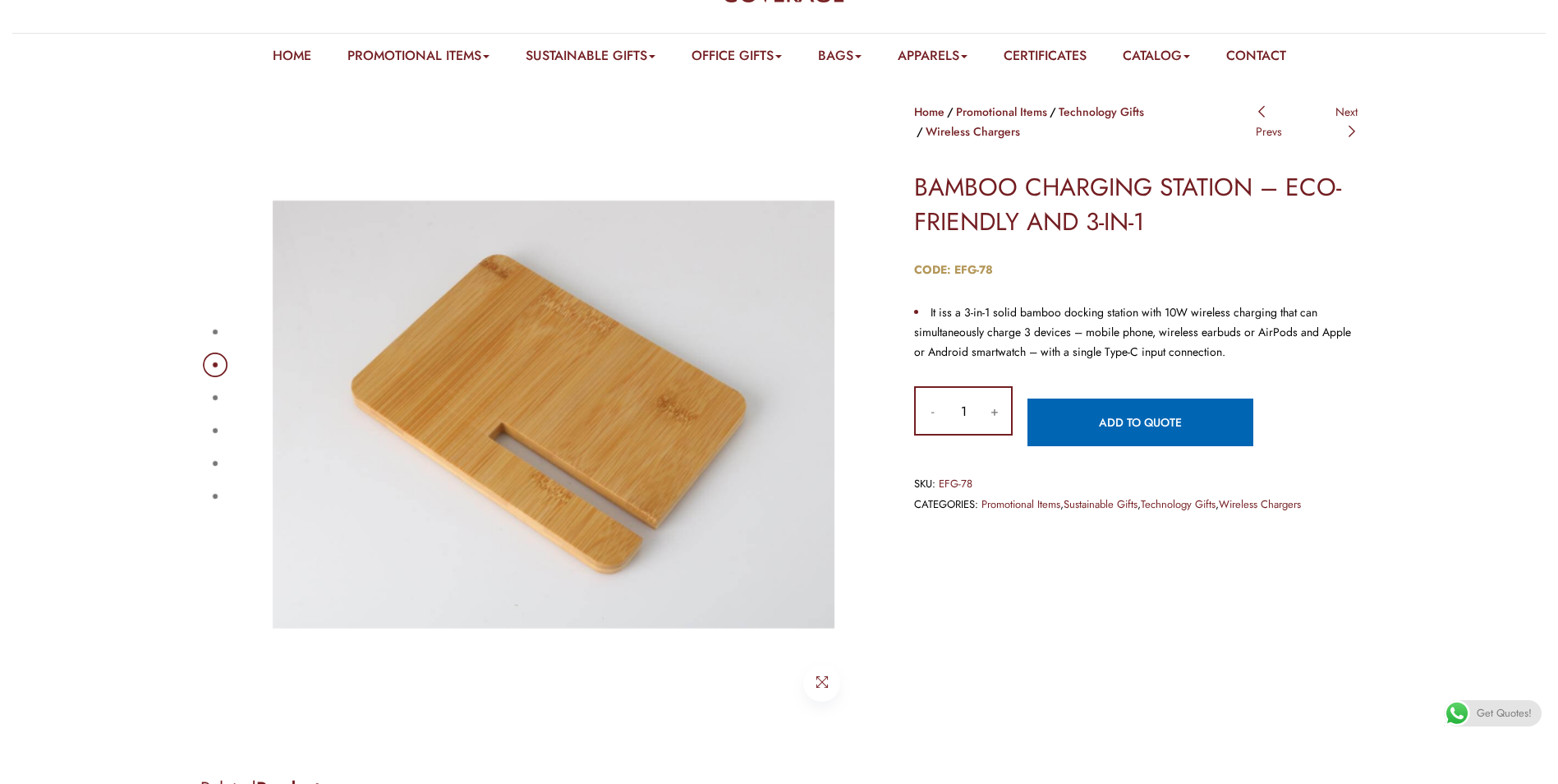
click at [219, 354] on ul "1 2 3 4 5 6" at bounding box center [213, 415] width 11 height 197
drag, startPoint x: 216, startPoint y: 356, endPoint x: 213, endPoint y: 461, distance: 105.0
click at [216, 358] on div "1 2 3 4 5 6" at bounding box center [533, 414] width 666 height 624
drag, startPoint x: 213, startPoint y: 461, endPoint x: 221, endPoint y: 400, distance: 61.5
click at [219, 501] on ul "1 2 3 4 5 6" at bounding box center [213, 415] width 11 height 197
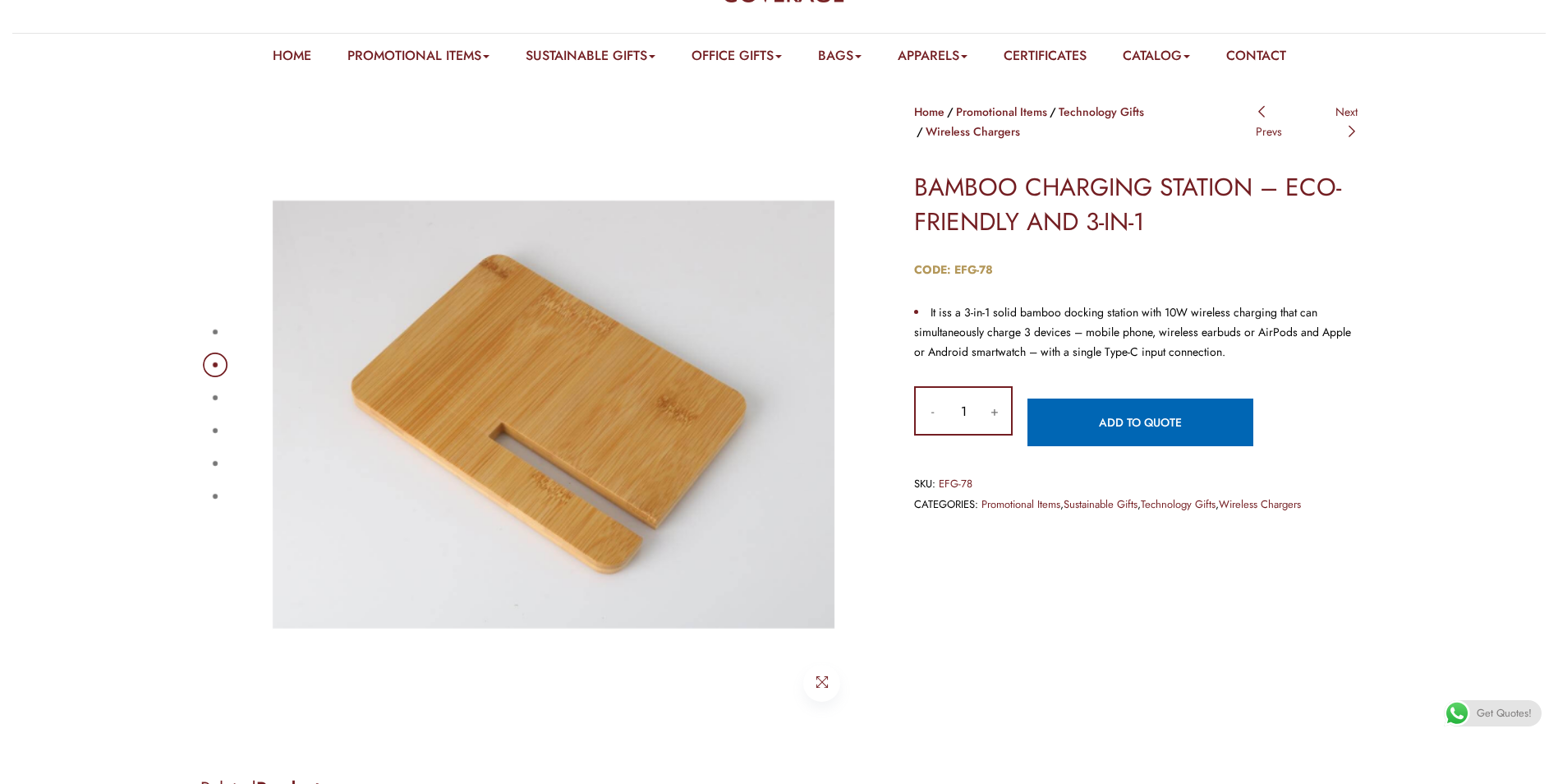
click at [218, 331] on button "1" at bounding box center [214, 331] width 5 height 5
